Goal: Task Accomplishment & Management: Complete application form

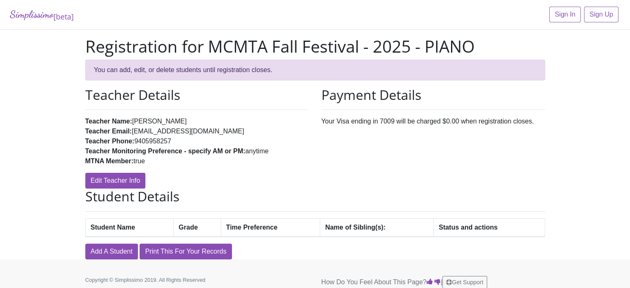
scroll to position [7, 0]
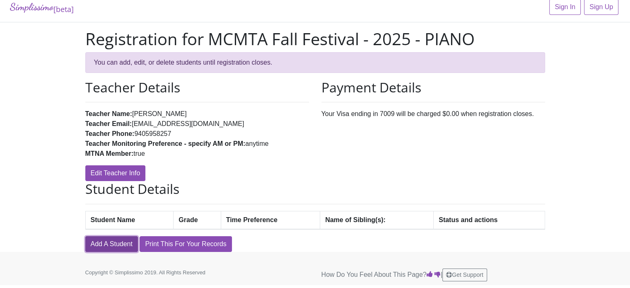
click at [116, 240] on link "Add A Student" at bounding box center [111, 244] width 53 height 16
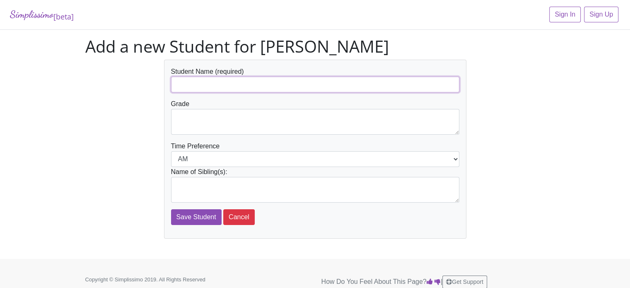
click at [226, 86] on input "text" at bounding box center [315, 85] width 288 height 16
paste input "[PERSON_NAME]"
type input "[PERSON_NAME]"
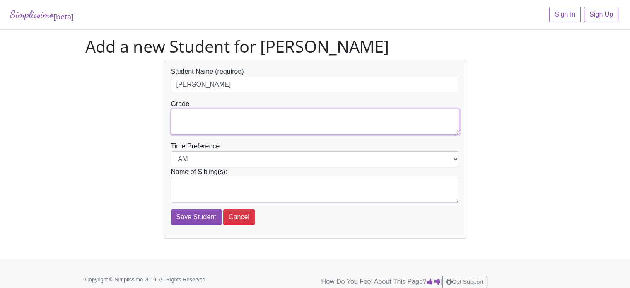
click at [217, 124] on textarea at bounding box center [315, 122] width 288 height 26
type textarea "3"
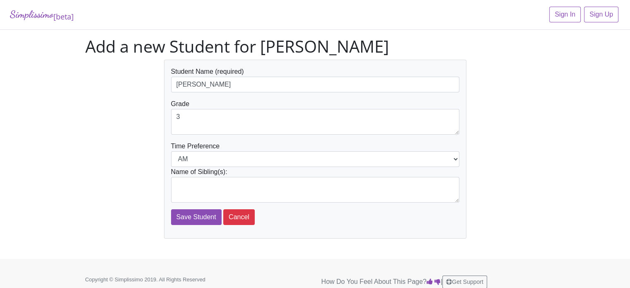
click at [110, 164] on div "Student Name (required) Tristan Whitehead Grade 3 Time Preference AM PM Name of…" at bounding box center [315, 149] width 472 height 179
click at [193, 217] on input "Save Student" at bounding box center [196, 217] width 51 height 16
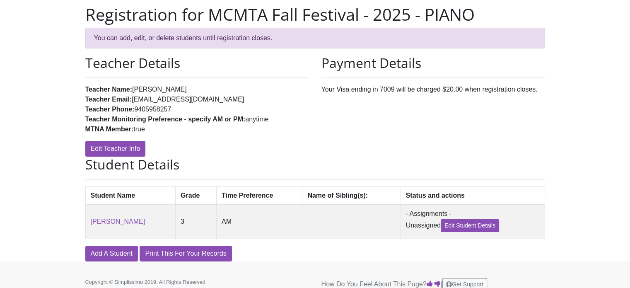
scroll to position [70, 0]
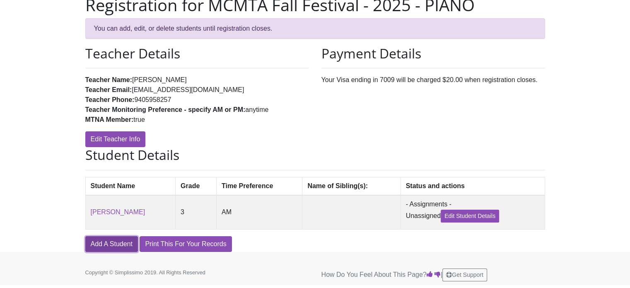
click at [109, 244] on link "Add A Student" at bounding box center [111, 244] width 53 height 16
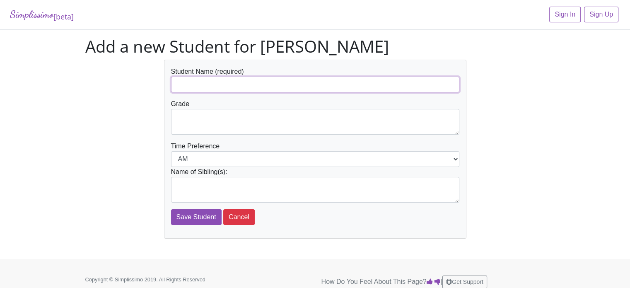
click at [198, 83] on input "text" at bounding box center [315, 85] width 288 height 16
paste input "[PERSON_NAME]"
type input "[PERSON_NAME]"
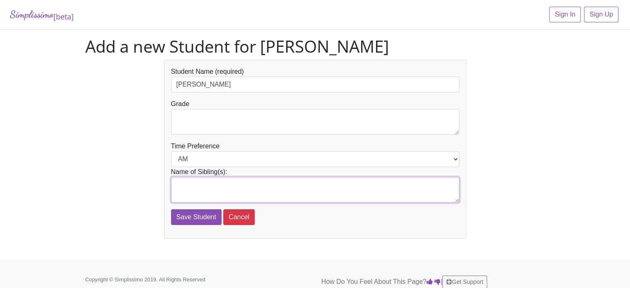
click at [202, 187] on textarea at bounding box center [315, 190] width 288 height 26
paste textarea "[PERSON_NAME]"
type textarea "[PERSON_NAME]"
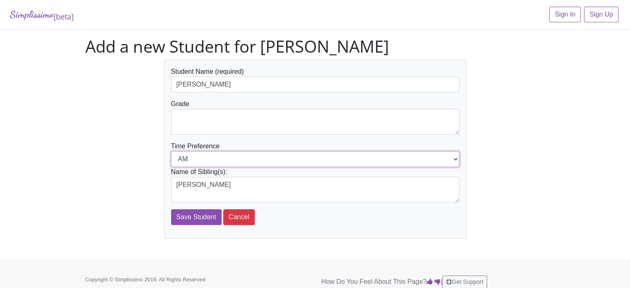
click at [241, 159] on select "AM PM" at bounding box center [315, 159] width 288 height 16
select select "PM"
click at [171, 151] on select "AM PM" at bounding box center [315, 159] width 288 height 16
click at [85, 128] on div "Student Name (required) Ella Cui Grade Time Preference AM PM Name of Sibling(s)…" at bounding box center [315, 149] width 472 height 179
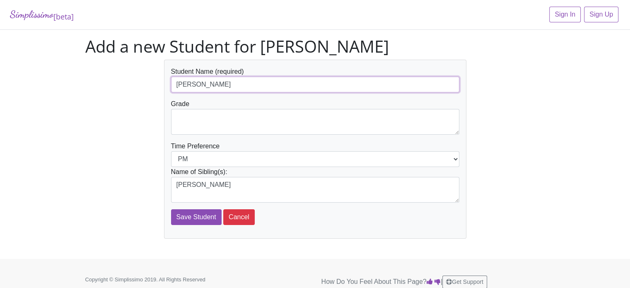
click at [173, 83] on input "[PERSON_NAME]" at bounding box center [315, 85] width 288 height 16
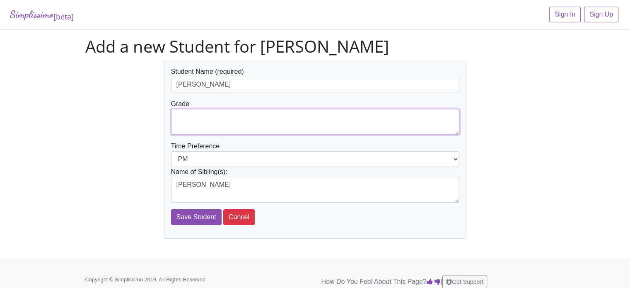
click at [207, 130] on textarea at bounding box center [315, 122] width 288 height 26
type textarea "6"
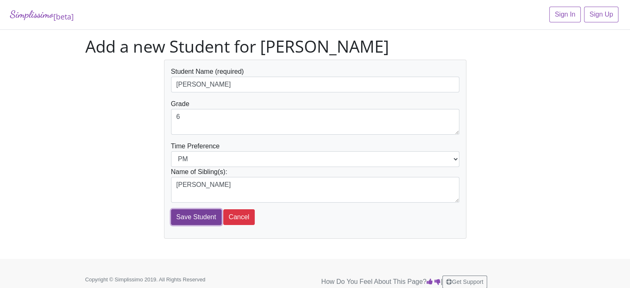
click at [200, 217] on input "Save Student" at bounding box center [196, 217] width 51 height 16
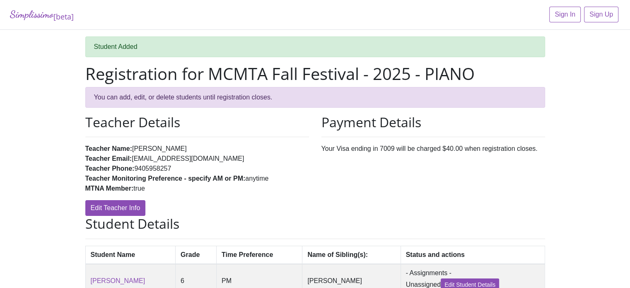
scroll to position [105, 0]
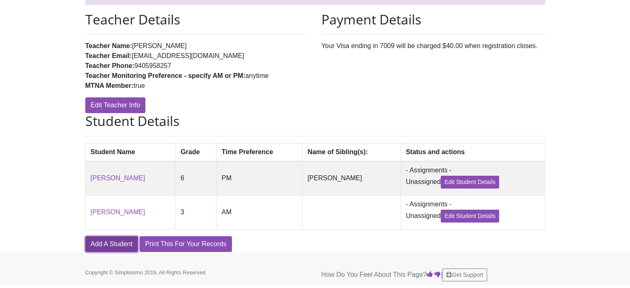
click at [116, 244] on link "Add A Student" at bounding box center [111, 244] width 53 height 16
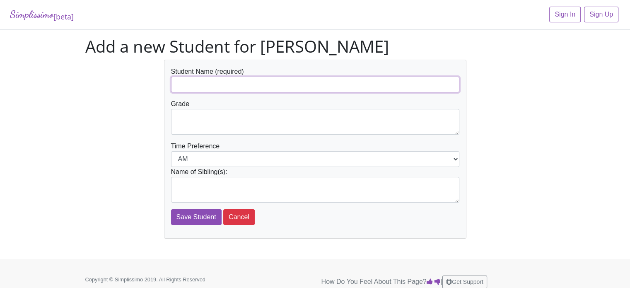
click at [198, 86] on input "text" at bounding box center [315, 85] width 288 height 16
paste input "[PERSON_NAME]"
type input "[PERSON_NAME]"
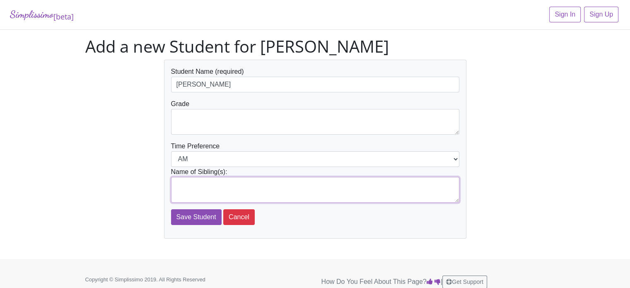
click at [197, 198] on textarea at bounding box center [315, 190] width 288 height 26
paste textarea "[PERSON_NAME]"
type textarea "[PERSON_NAME]"
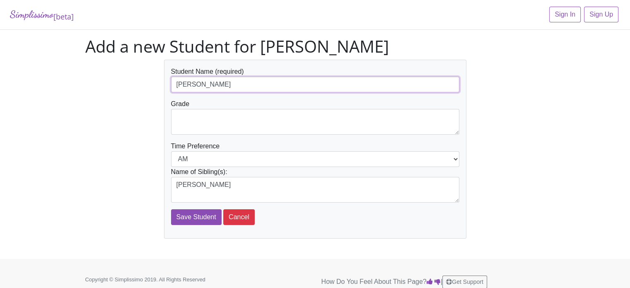
click at [177, 87] on input "[PERSON_NAME]" at bounding box center [315, 85] width 288 height 16
type input "[PERSON_NAME]"
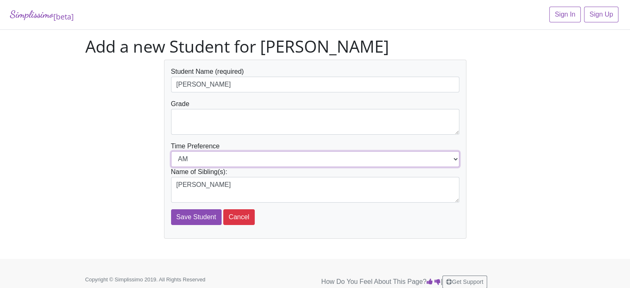
click at [196, 156] on select "AM PM" at bounding box center [315, 159] width 288 height 16
select select "PM"
click at [171, 151] on select "AM PM" at bounding box center [315, 159] width 288 height 16
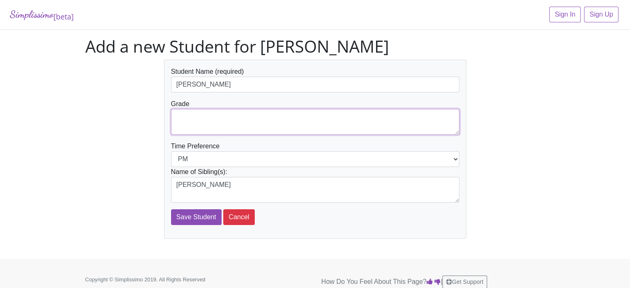
click at [200, 129] on textarea at bounding box center [315, 122] width 288 height 26
type textarea "3"
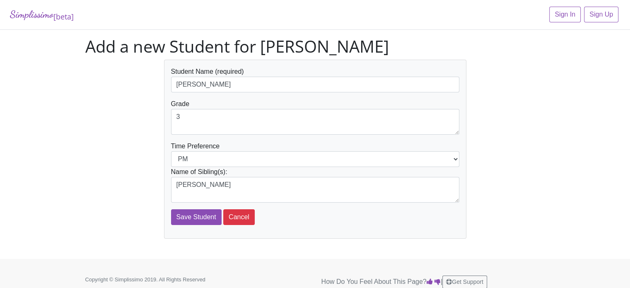
click at [104, 111] on div "Student Name (required) Annie Cui Grade 3 Time Preference AM PM Name of Sibling…" at bounding box center [315, 149] width 472 height 179
click at [200, 215] on input "Save Student" at bounding box center [196, 217] width 51 height 16
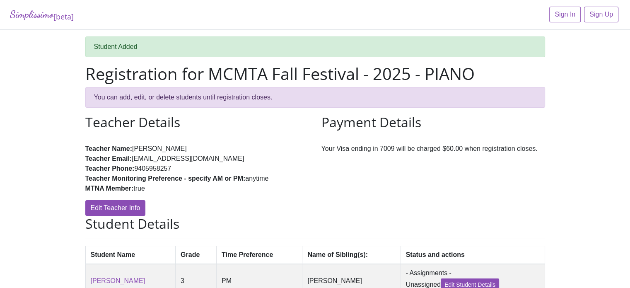
scroll to position [140, 0]
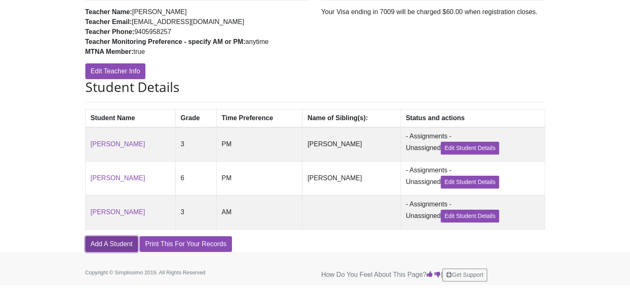
click at [118, 247] on link "Add A Student" at bounding box center [111, 244] width 53 height 16
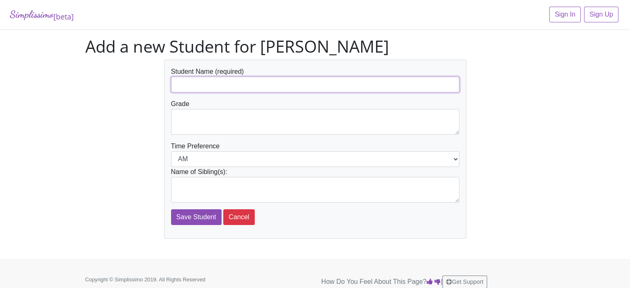
click at [217, 81] on input "text" at bounding box center [315, 85] width 288 height 16
paste input "[PERSON_NAME]"
type input "[PERSON_NAME]"
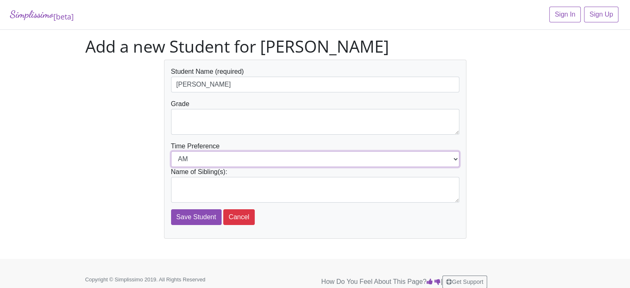
click at [212, 158] on select "AM PM" at bounding box center [315, 159] width 288 height 16
select select "PM"
click at [171, 151] on select "AM PM" at bounding box center [315, 159] width 288 height 16
click at [130, 182] on div "Student Name (required) [PERSON_NAME] Grade Time Preference AM PM Name of Sibli…" at bounding box center [315, 149] width 472 height 179
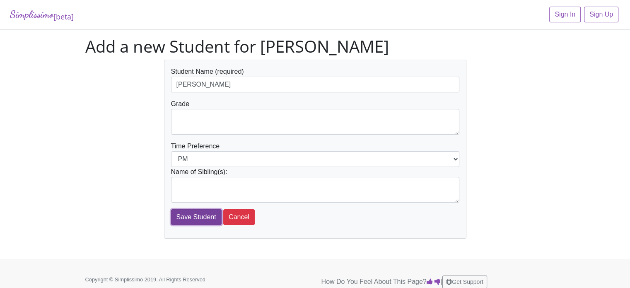
click at [193, 215] on input "Save Student" at bounding box center [196, 217] width 51 height 16
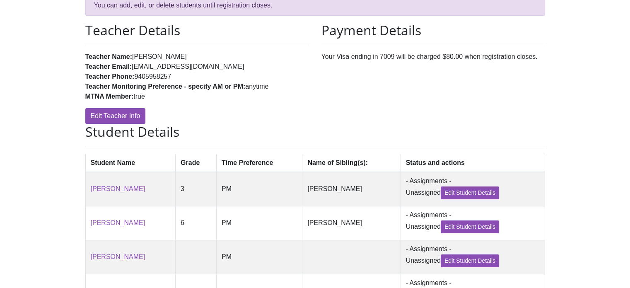
scroll to position [91, 0]
